Goal: Communication & Community: Answer question/provide support

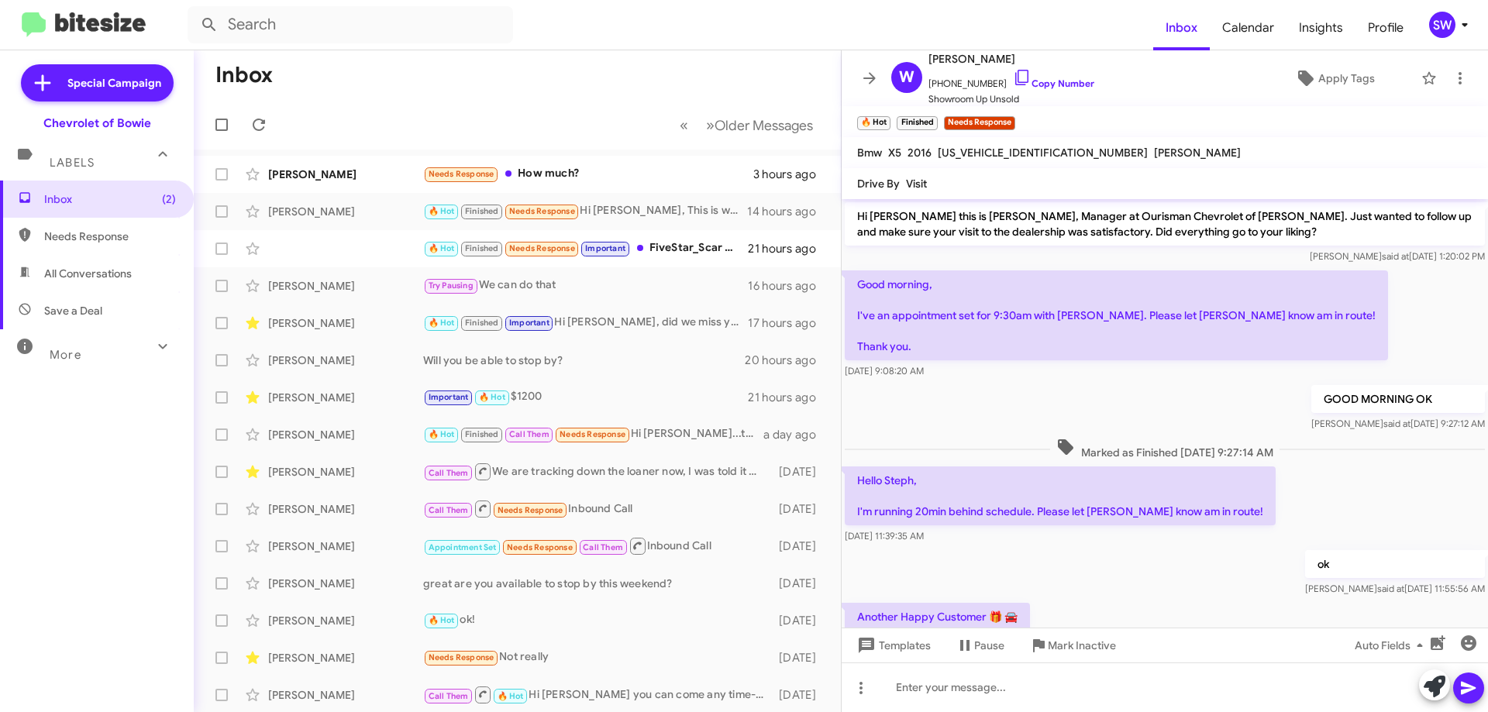
scroll to position [188, 0]
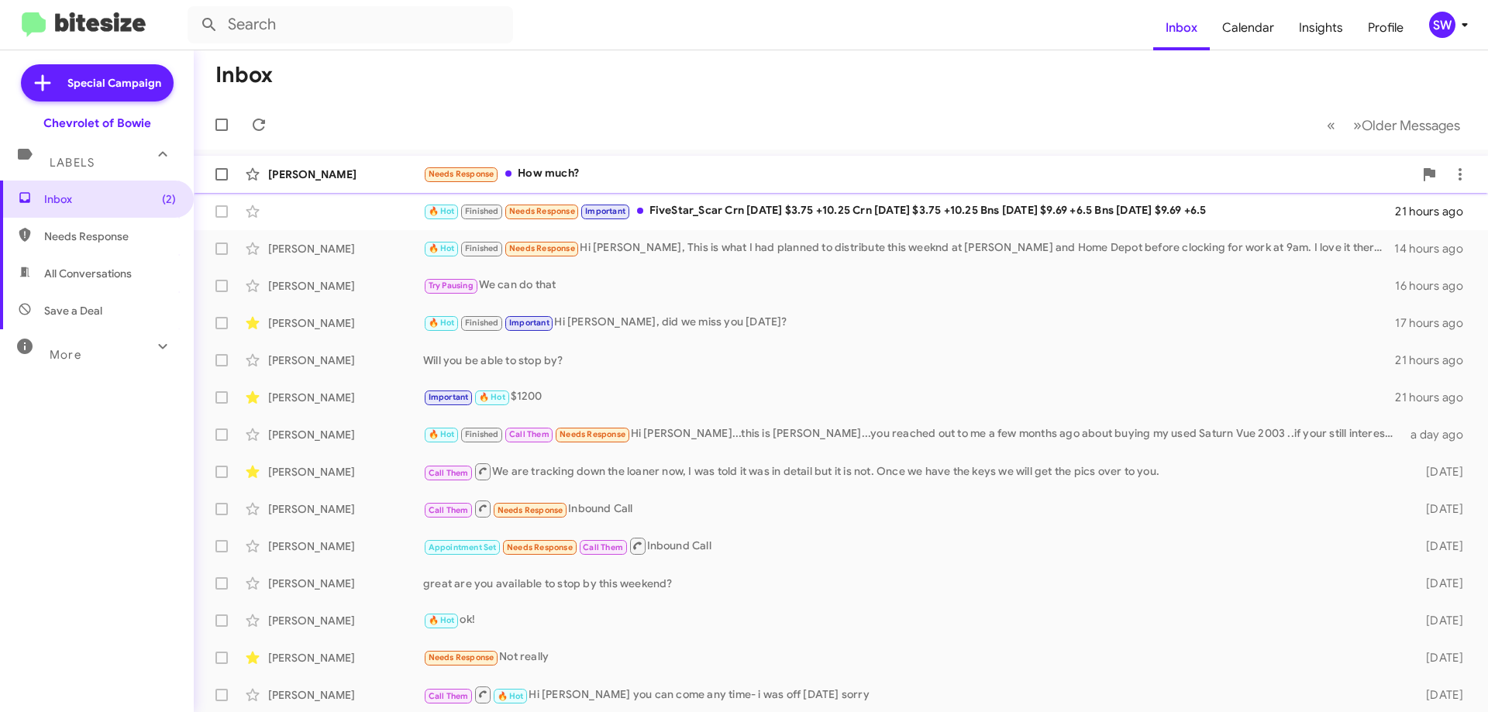
click at [556, 170] on div "Needs Response How much?" at bounding box center [918, 174] width 990 height 18
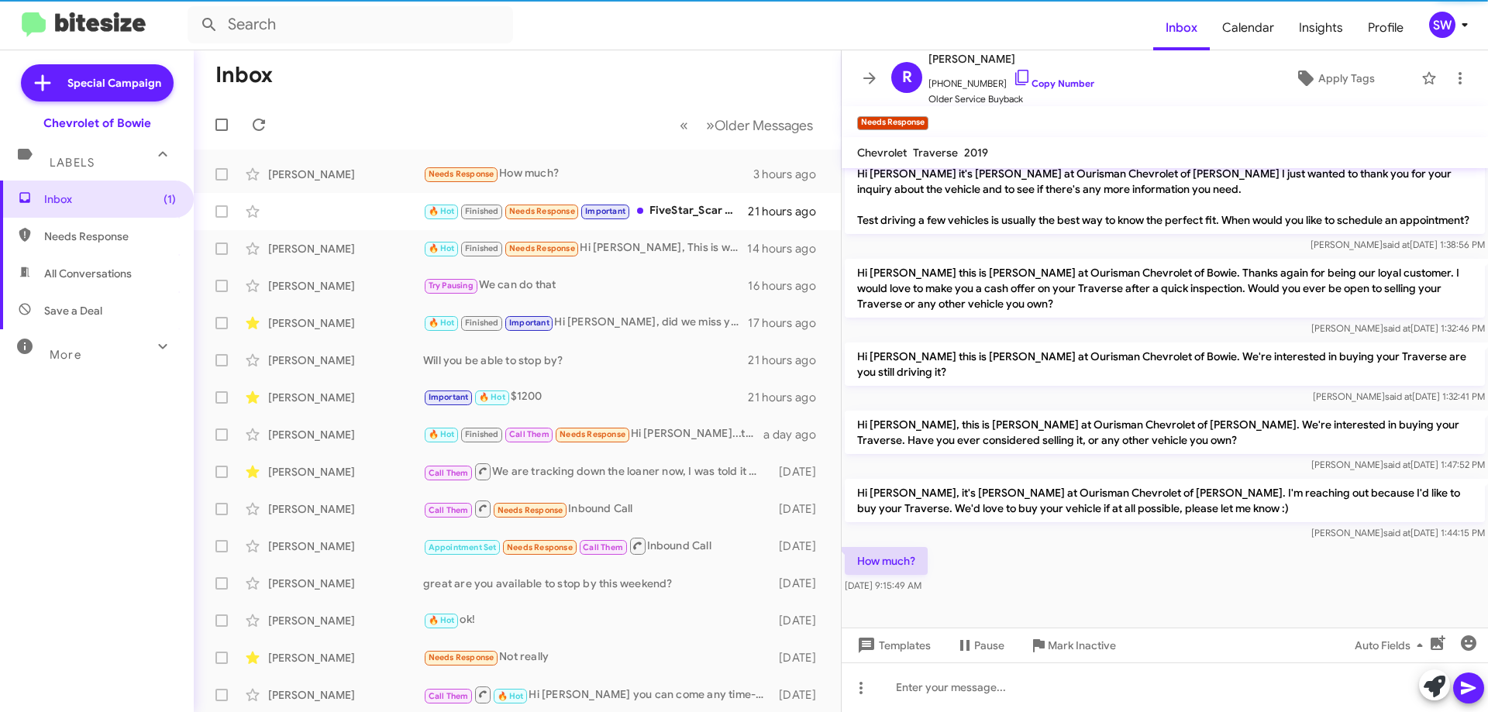
scroll to position [256, 0]
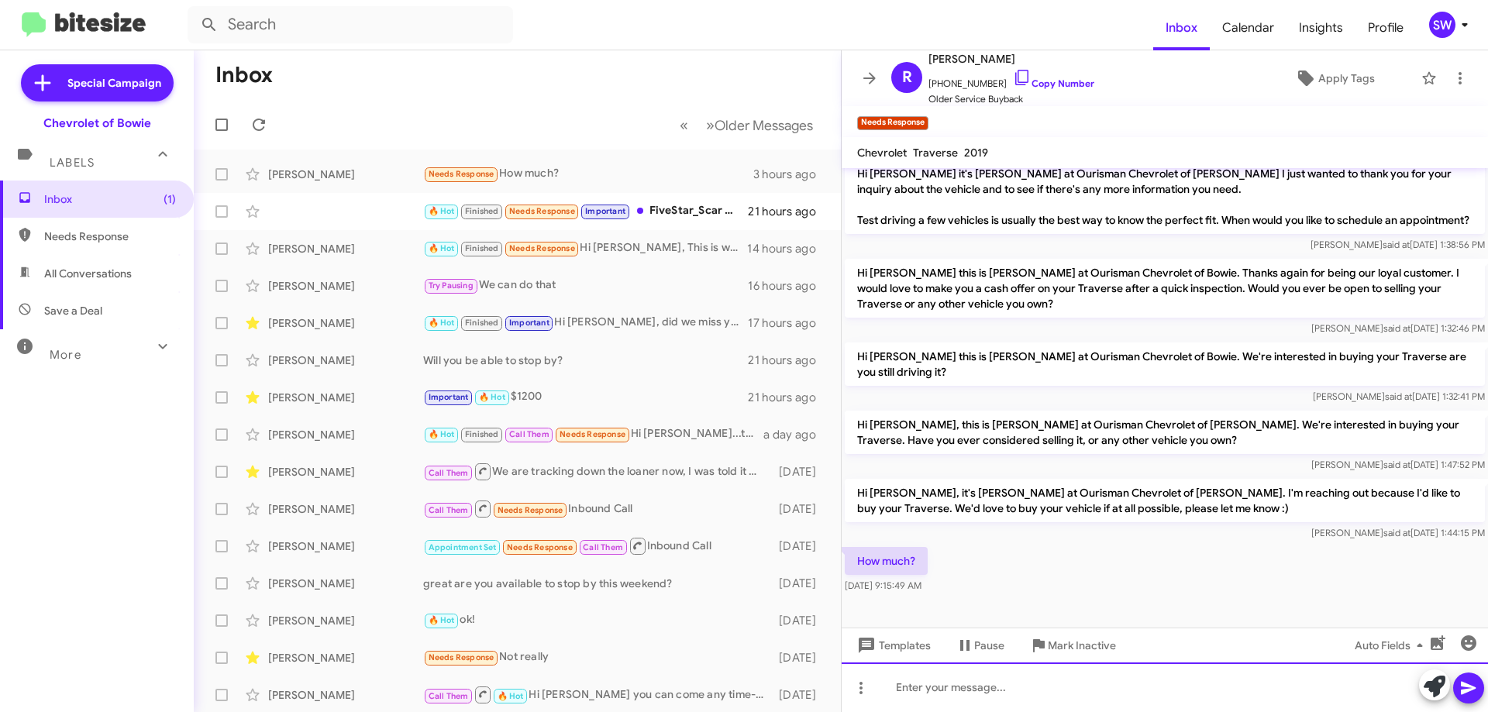
click at [951, 700] on div at bounding box center [1165, 688] width 646 height 50
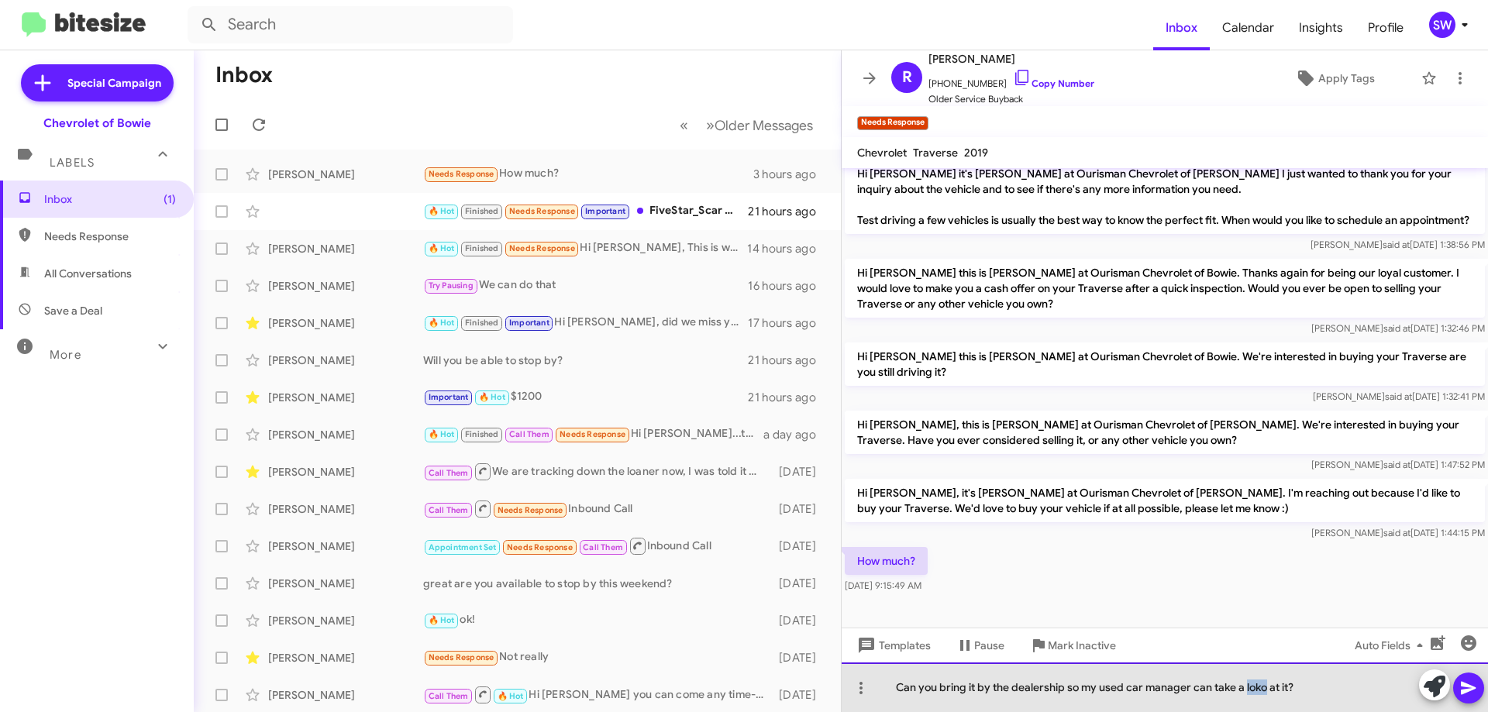
click at [1262, 691] on div "Can you bring it by the dealership so my used car manager can take a loko at it?" at bounding box center [1165, 688] width 646 height 50
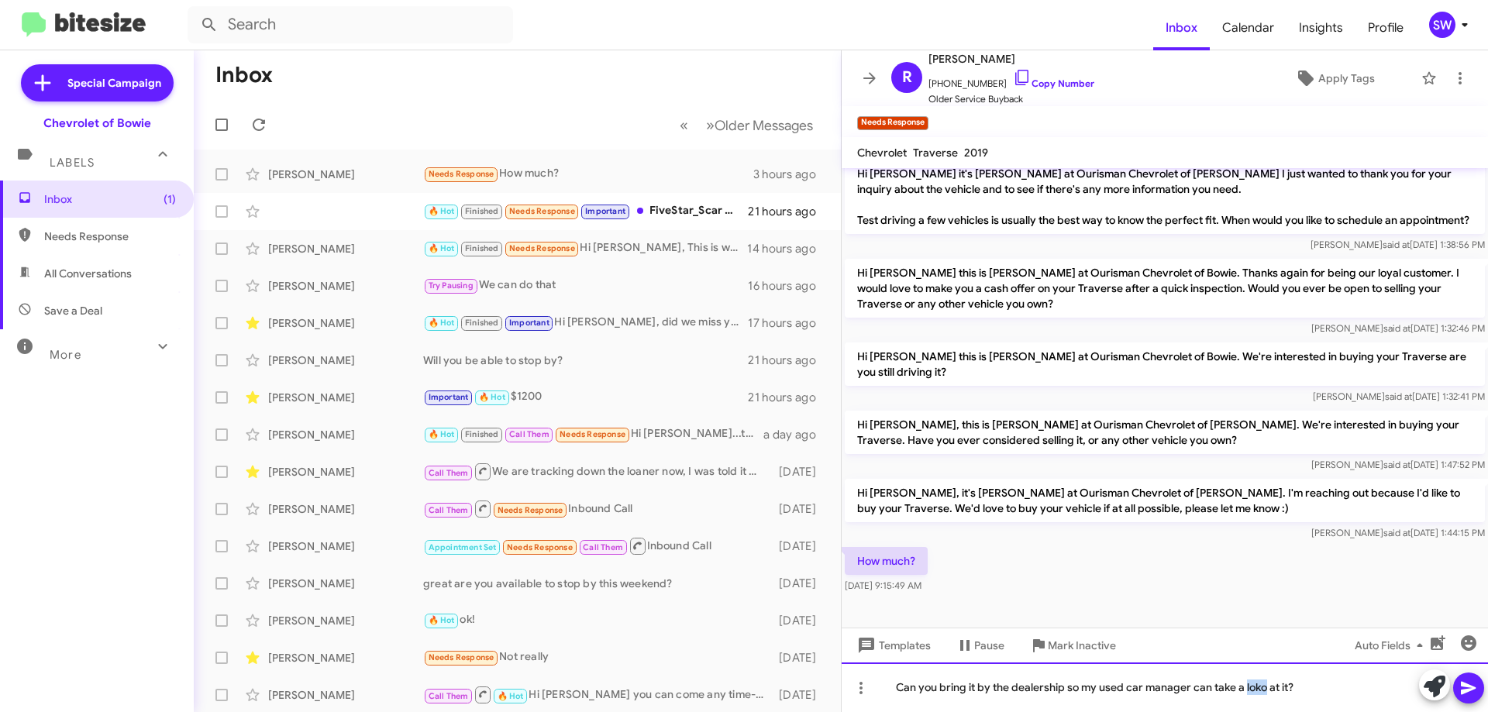
click at [1269, 692] on div "Can you bring it by the dealership so my used car manager can take a loko at it?" at bounding box center [1165, 688] width 646 height 50
drag, startPoint x: 1348, startPoint y: 686, endPoint x: 1364, endPoint y: 680, distance: 17.4
click at [1348, 685] on div "Can you bring it by the dealership so my used car manager can take a loko at it?" at bounding box center [1165, 688] width 646 height 50
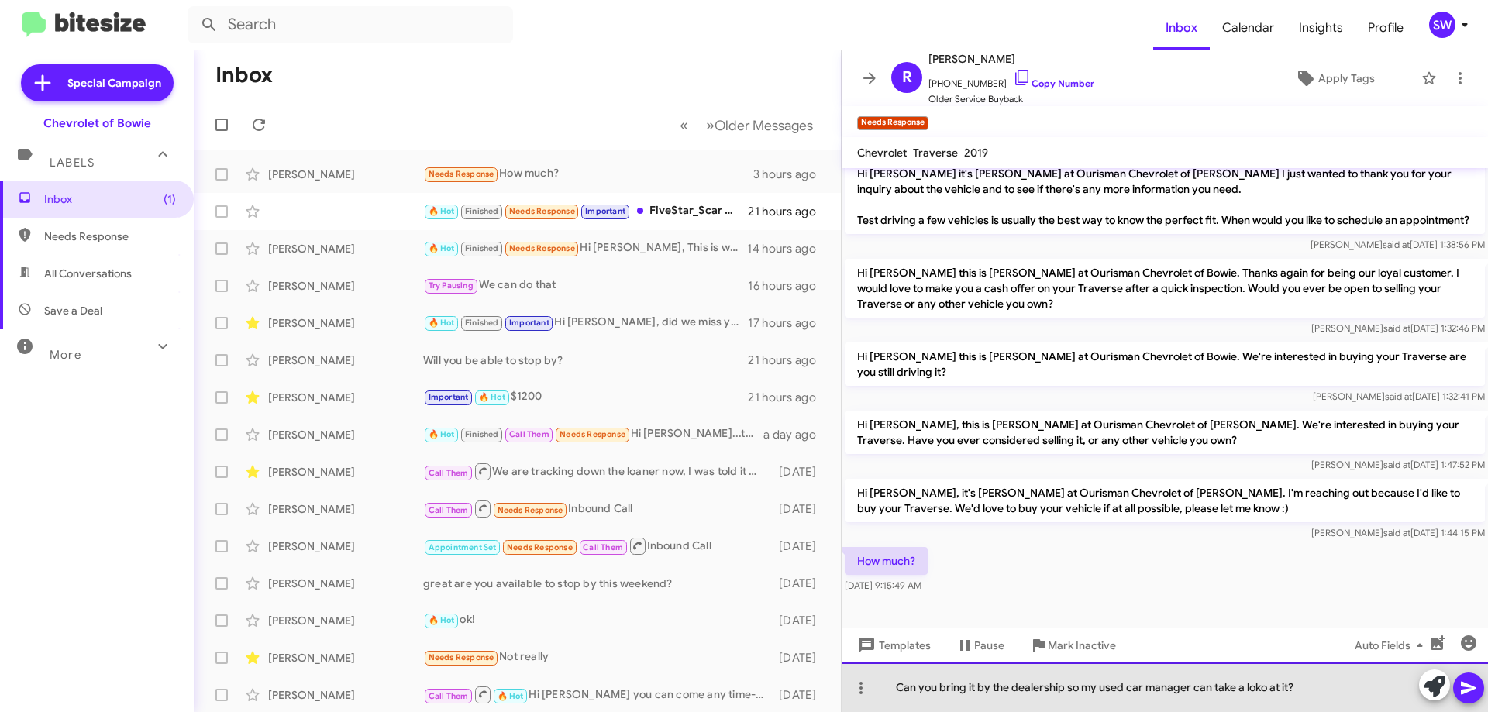
drag, startPoint x: 1265, startPoint y: 693, endPoint x: 1277, endPoint y: 711, distance: 21.7
click at [1266, 694] on div "Can you bring it by the dealership so my used car manager can take a loko at it?" at bounding box center [1165, 688] width 646 height 50
drag, startPoint x: 1069, startPoint y: 687, endPoint x: 1076, endPoint y: 699, distance: 14.0
click at [1069, 688] on div "Can you bring it by the dealership so my used car manager can take a look at it?" at bounding box center [1165, 688] width 646 height 50
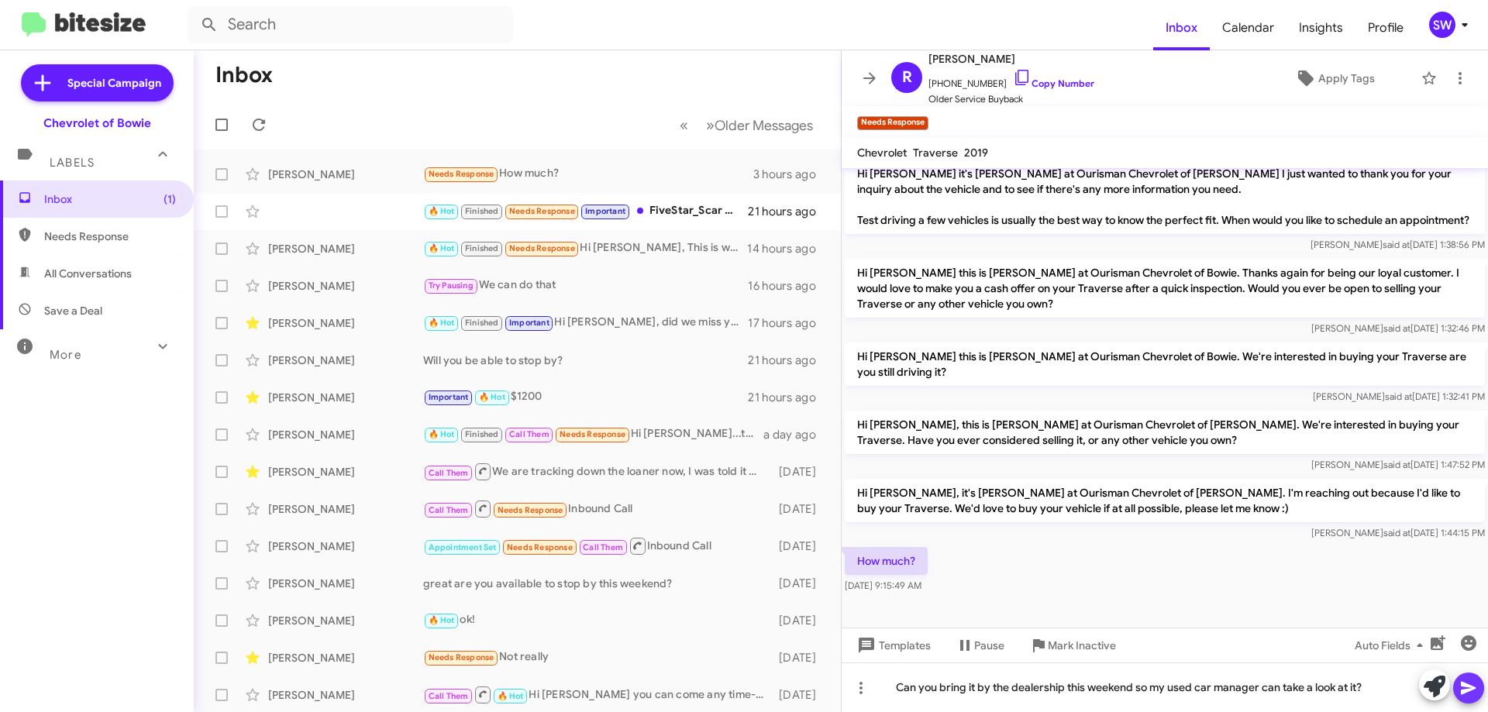
click at [1470, 682] on icon at bounding box center [1468, 688] width 19 height 19
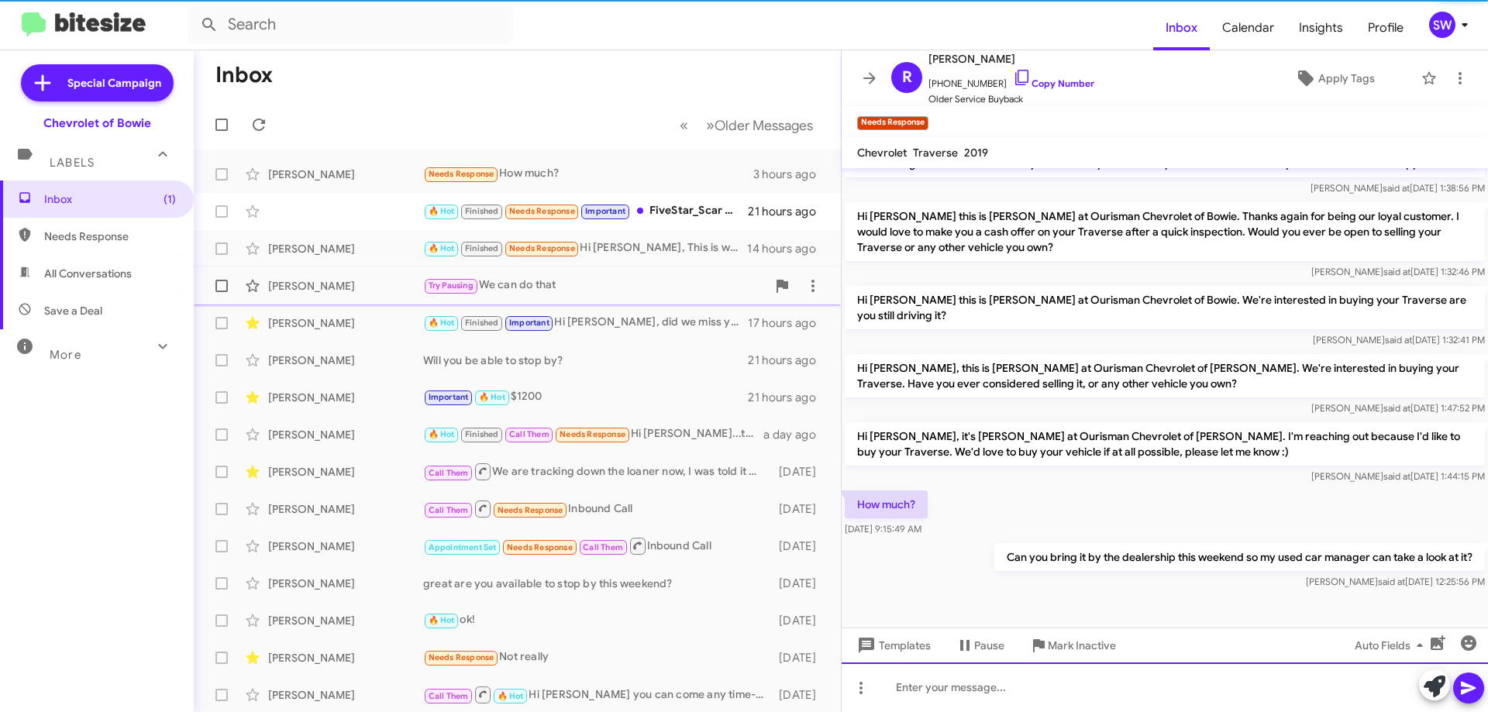
scroll to position [313, 0]
